Goal: Task Accomplishment & Management: Manage account settings

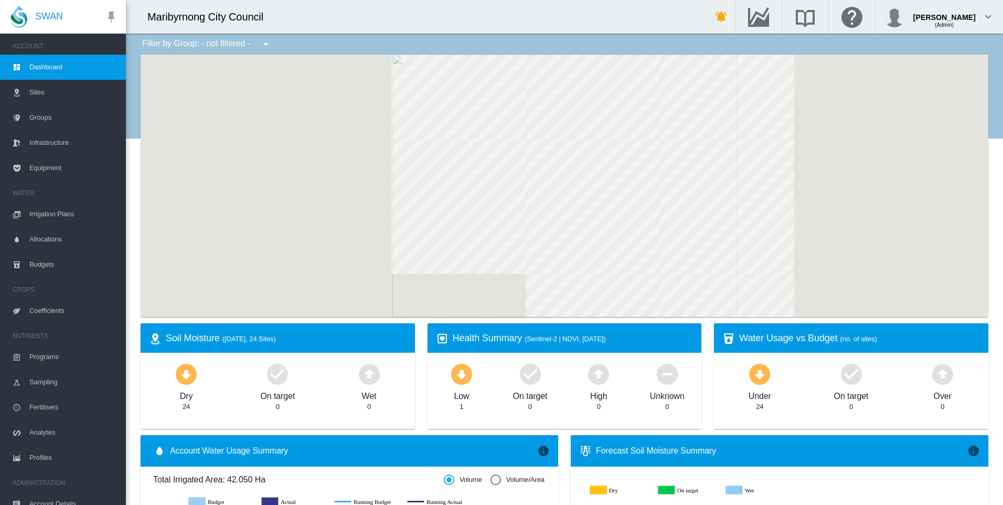
drag, startPoint x: 0, startPoint y: 0, endPoint x: 78, endPoint y: 71, distance: 105.5
click at [78, 71] on span "Dashboard" at bounding box center [73, 67] width 88 height 25
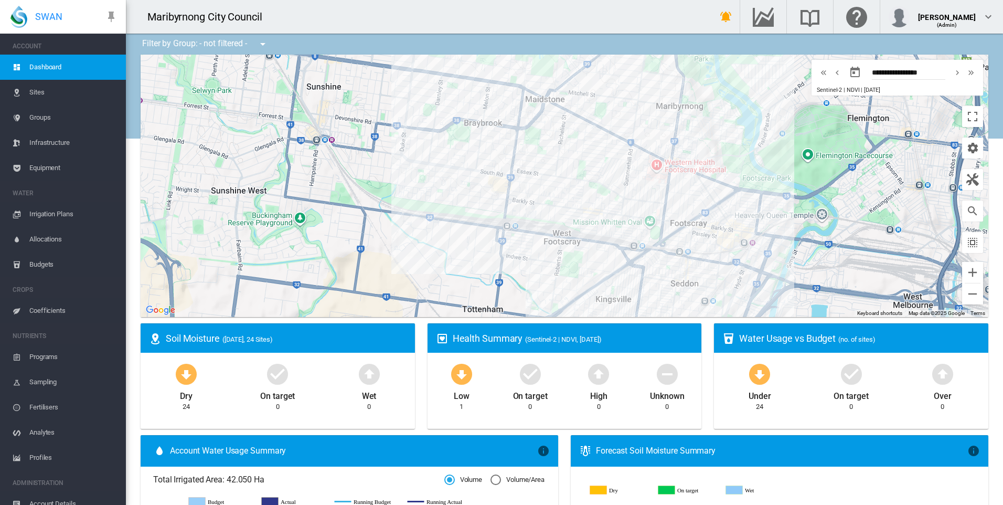
click at [861, 87] on span "| [DATE]" at bounding box center [870, 90] width 19 height 7
click at [845, 76] on button "button" at bounding box center [855, 72] width 21 height 21
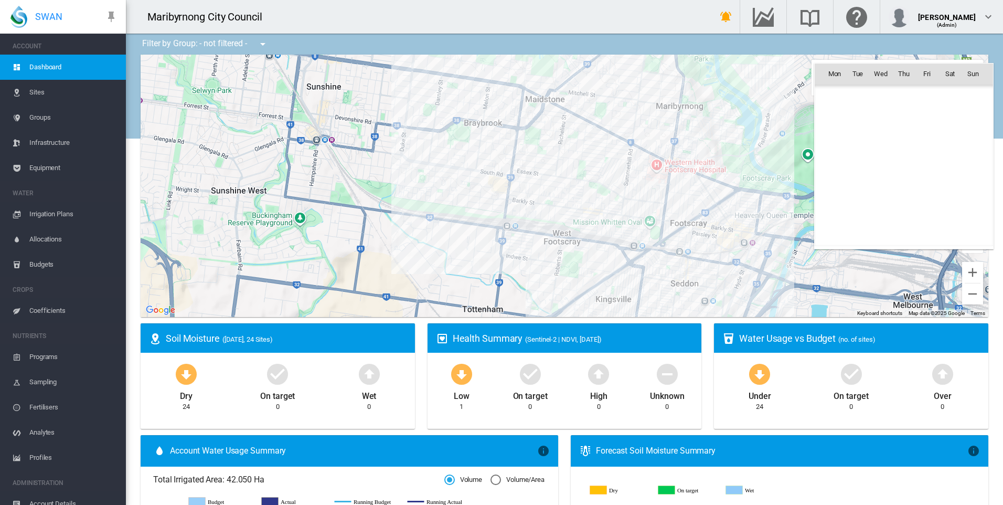
scroll to position [242895, 0]
click at [930, 161] on span "22" at bounding box center [927, 166] width 22 height 22
type input "**********"
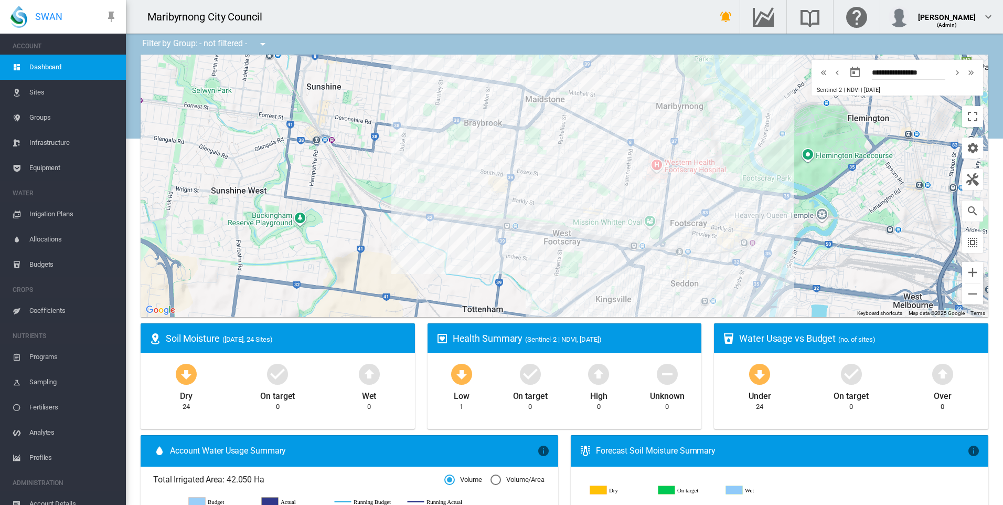
click at [40, 93] on span "Sites" at bounding box center [73, 92] width 88 height 25
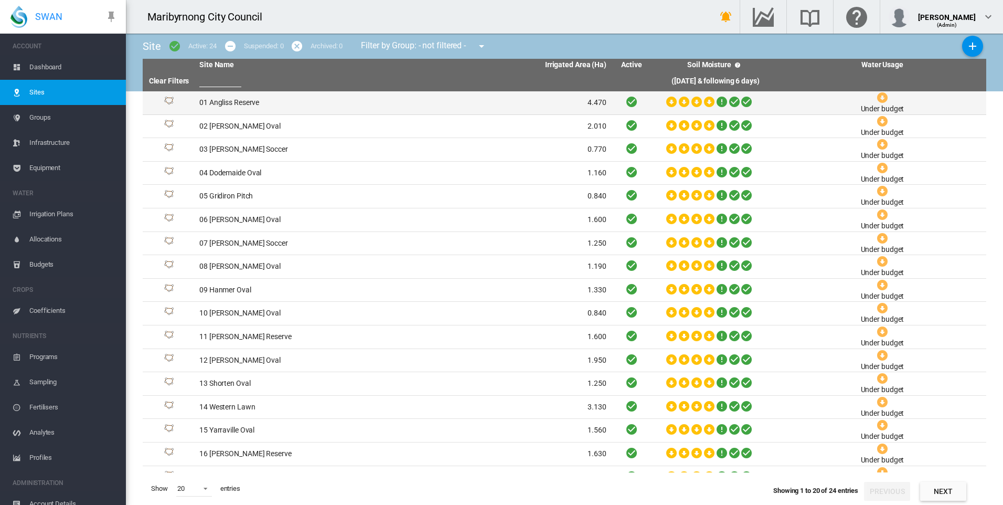
click at [693, 101] on icon at bounding box center [696, 101] width 13 height 13
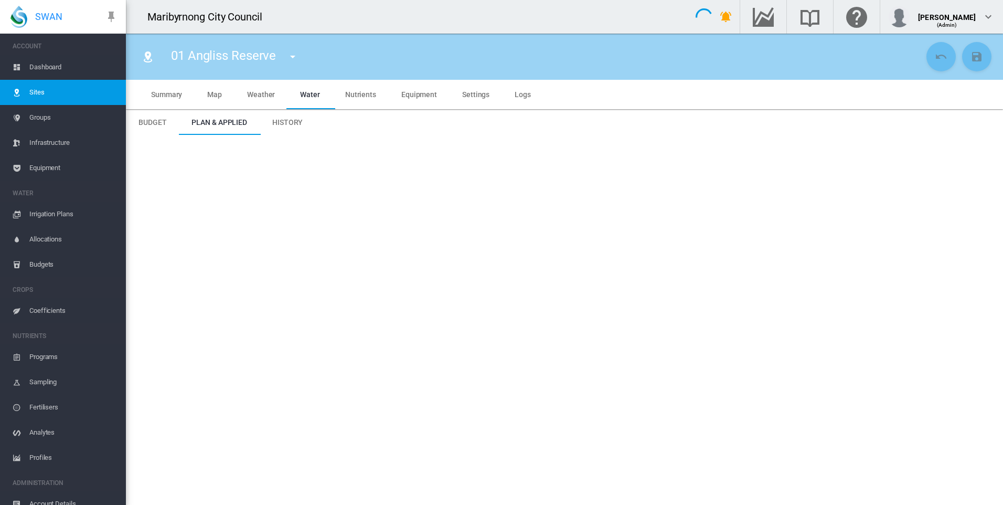
type input "****"
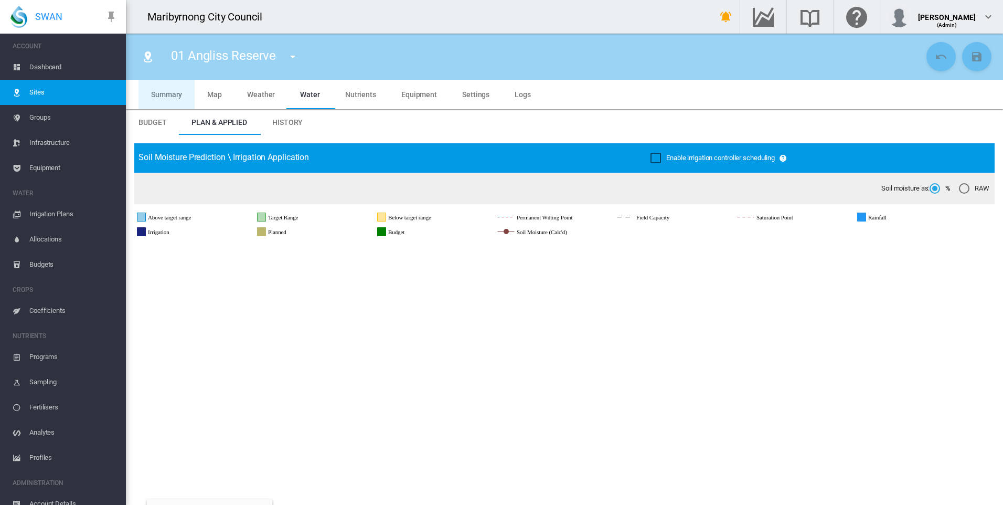
click at [180, 92] on span "Summary" at bounding box center [166, 94] width 31 height 8
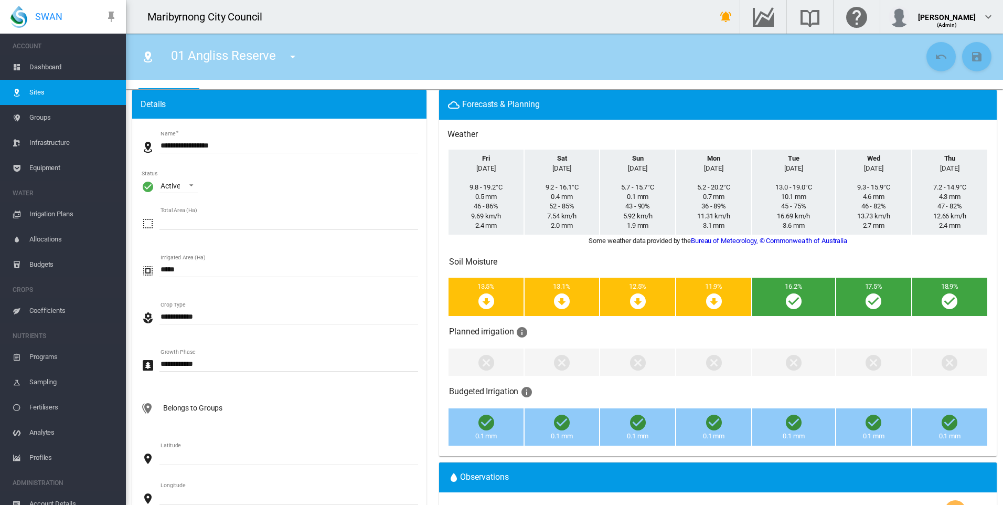
scroll to position [12, 0]
